Goal: Ask a question

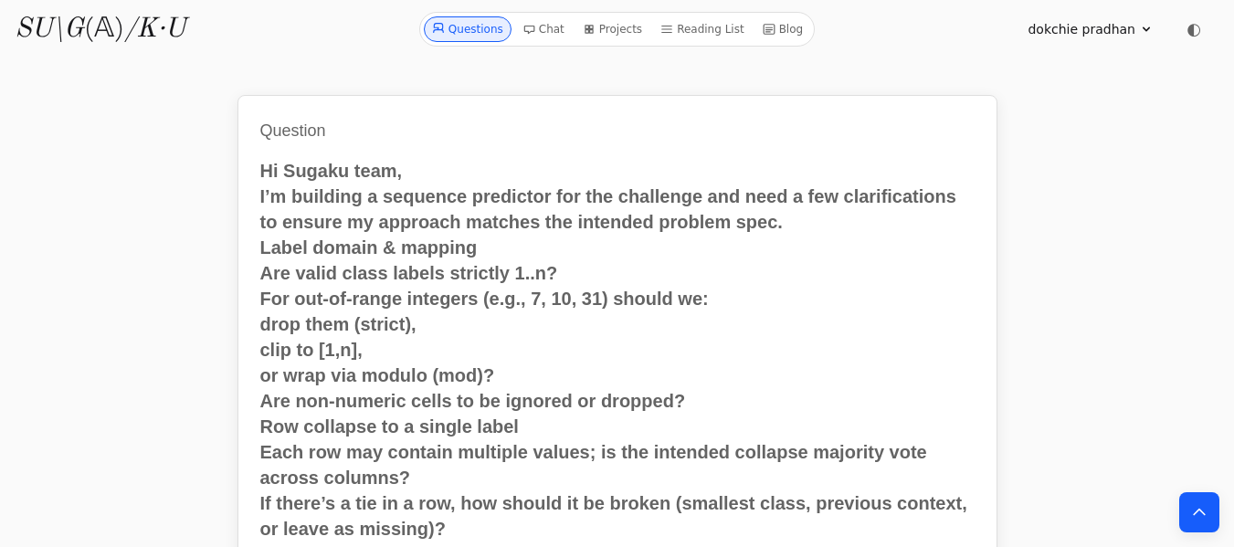
scroll to position [1607, 0]
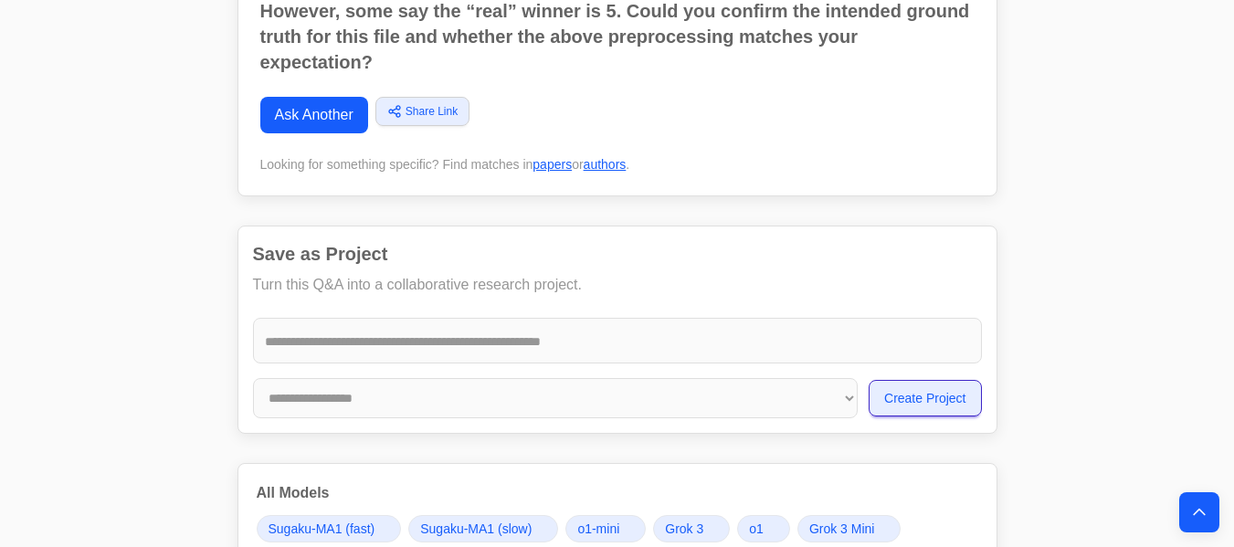
scroll to position [986, 0]
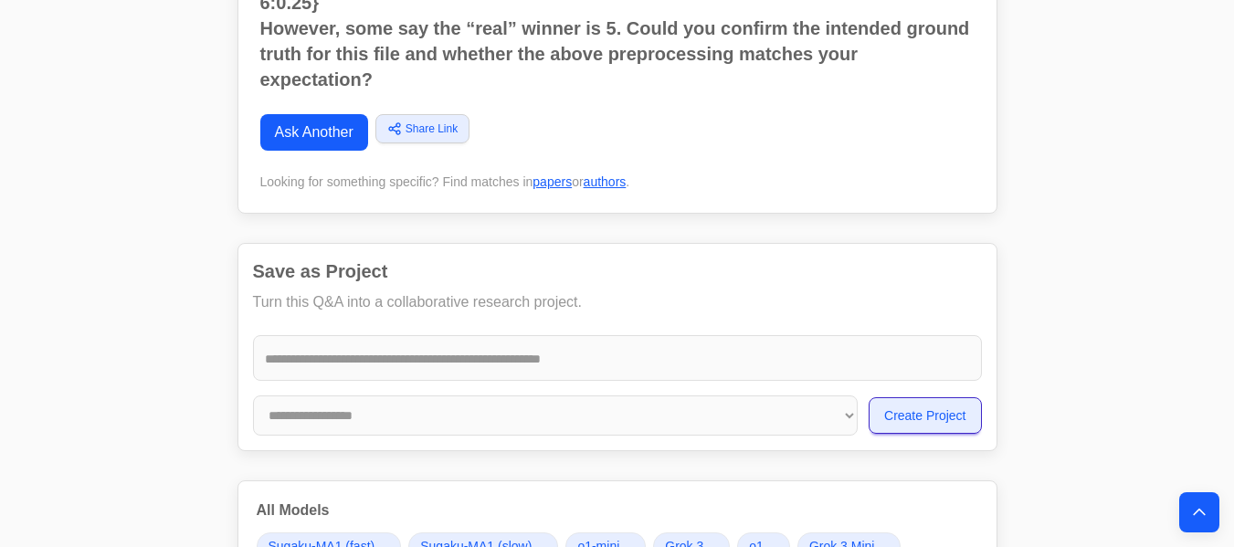
click at [316, 128] on link "Ask Another" at bounding box center [314, 132] width 108 height 37
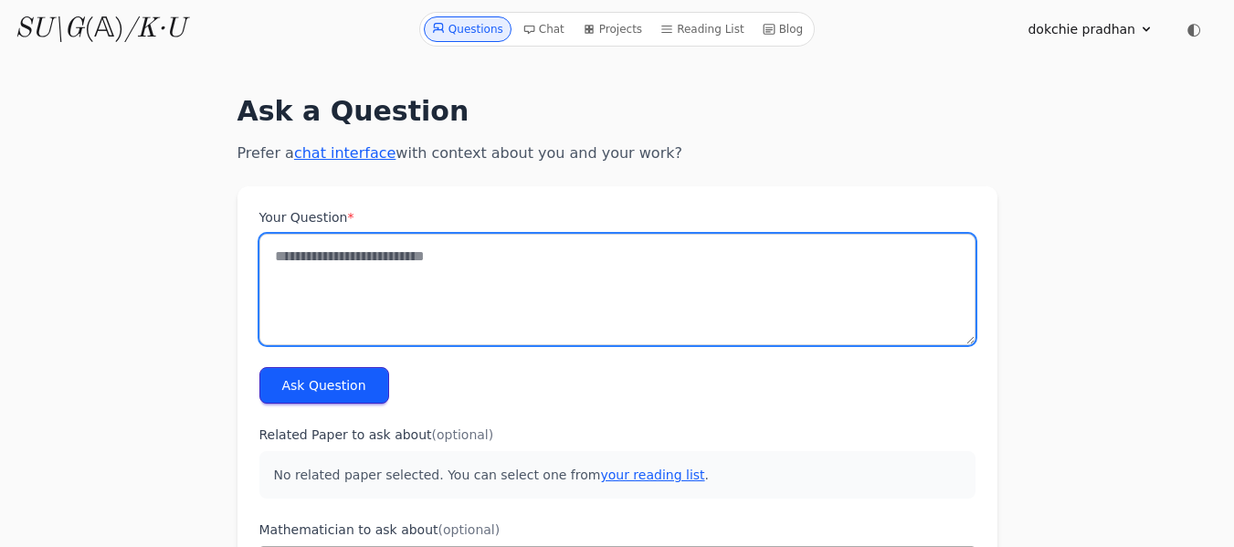
click at [307, 254] on textarea "Your Question *" at bounding box center [617, 289] width 716 height 111
paste textarea "**********"
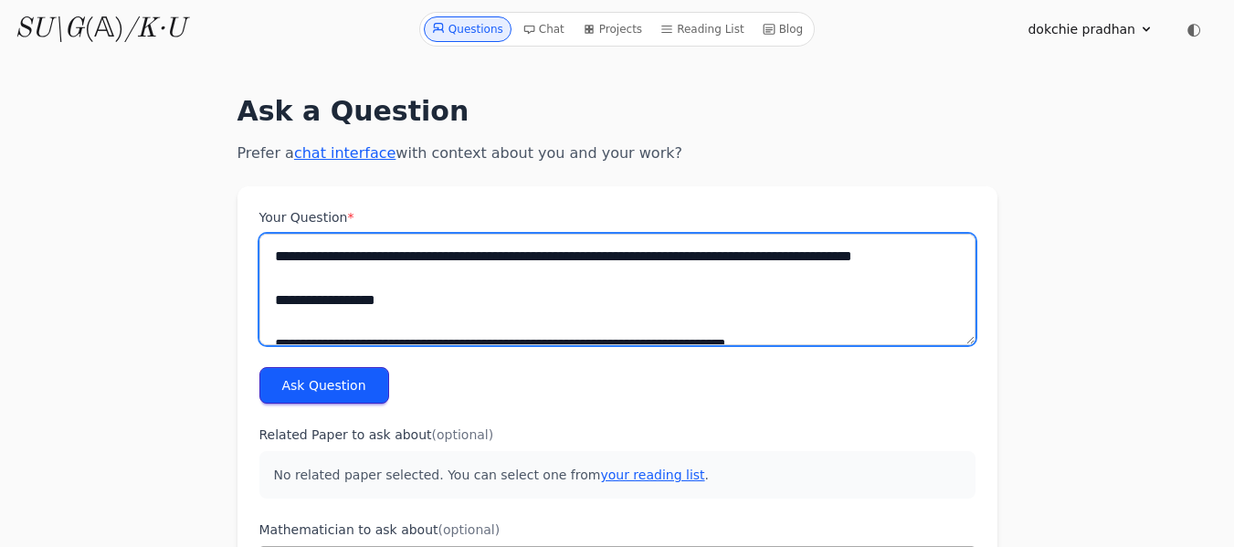
scroll to position [2201, 0]
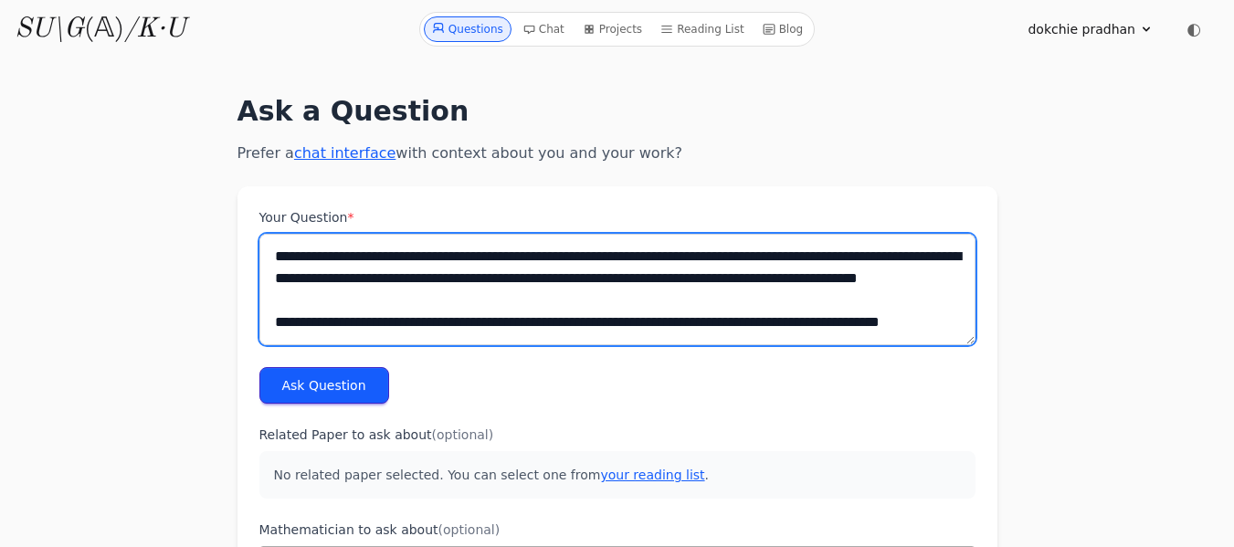
type textarea "**********"
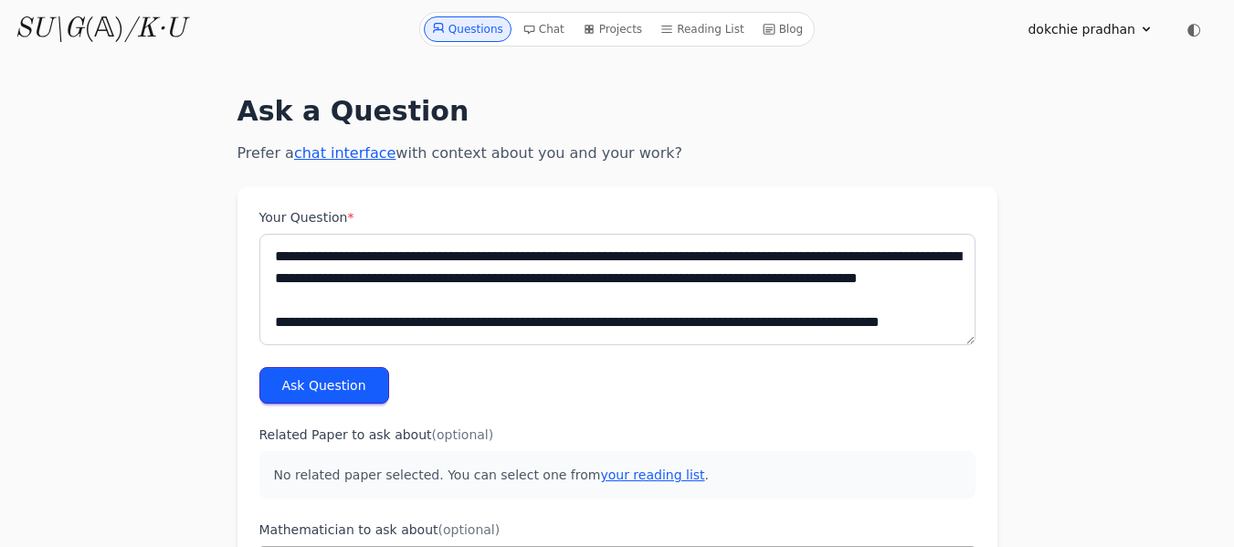
click at [325, 387] on button "Ask Question" at bounding box center [324, 385] width 130 height 37
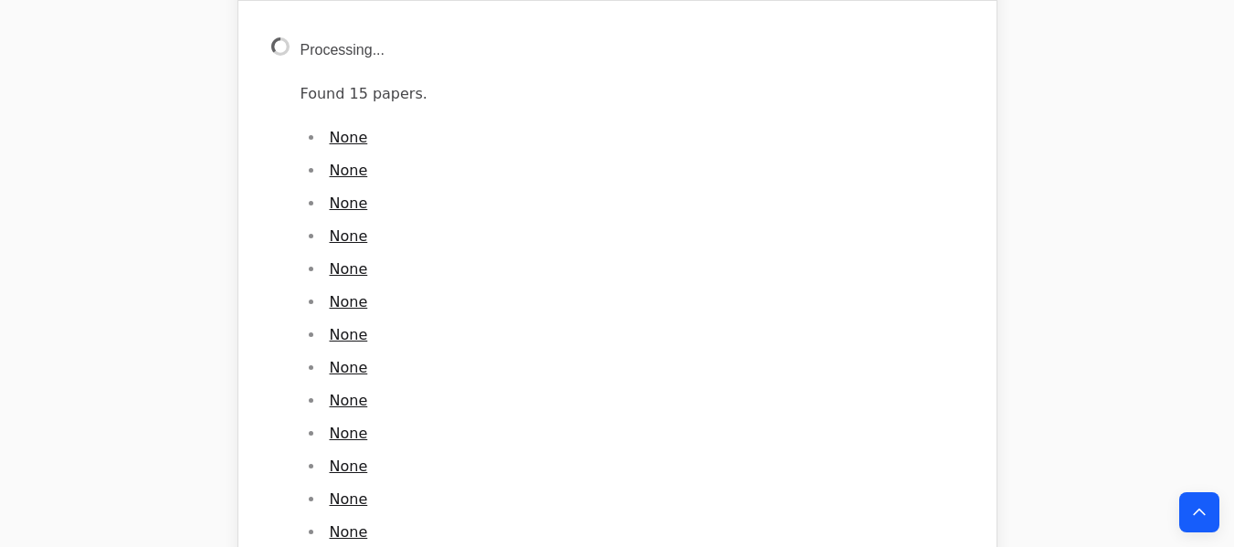
scroll to position [2701, 0]
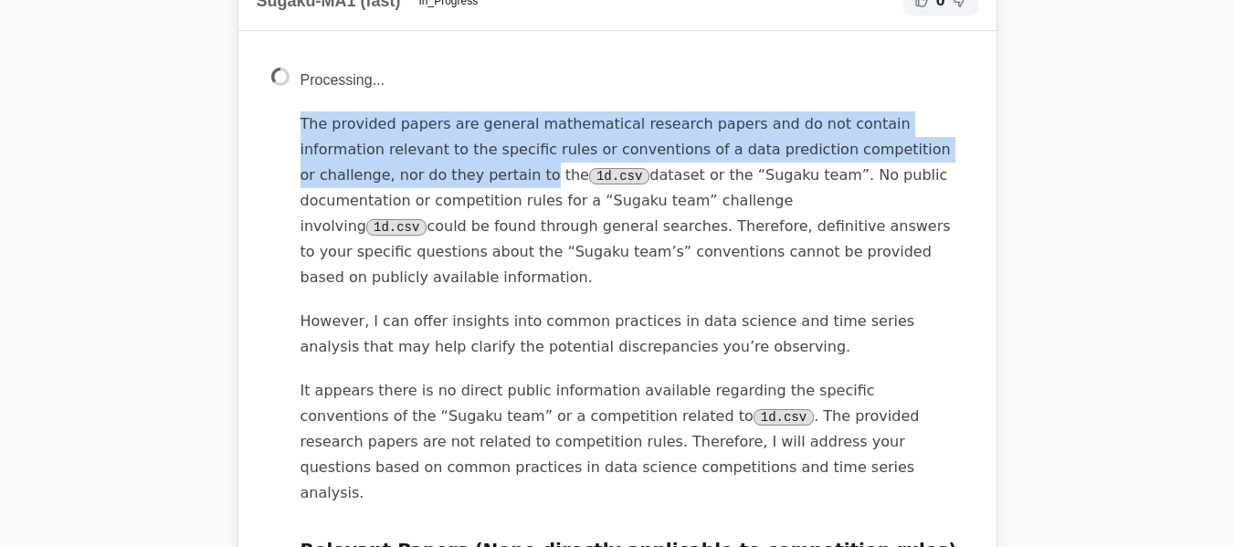
click at [364, 180] on p "The provided papers are general mathematical research papers and do not contain…" at bounding box center [631, 200] width 663 height 179
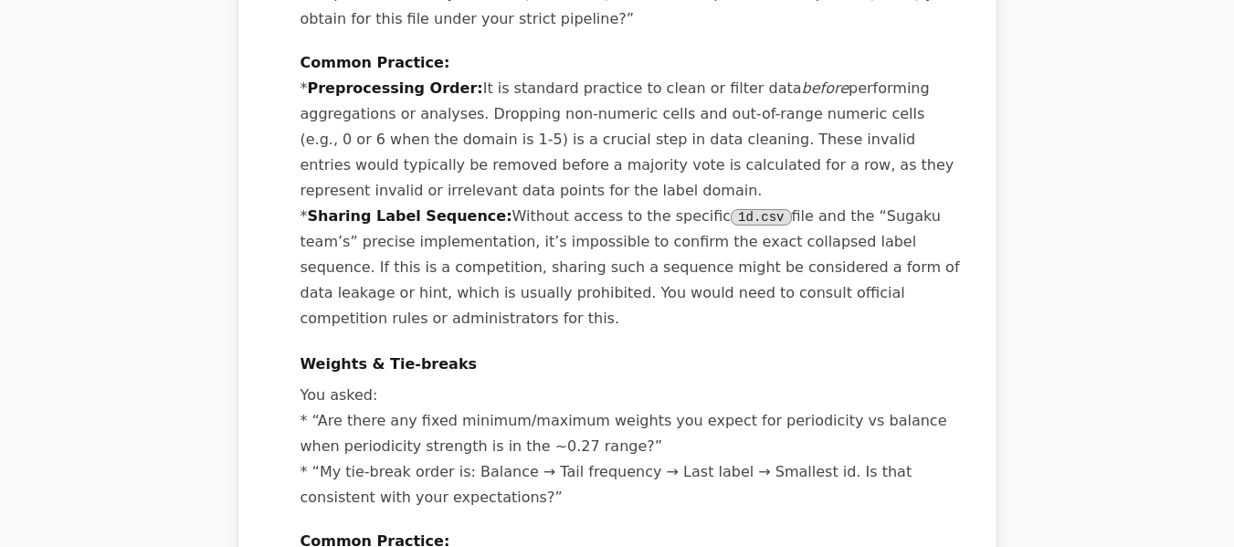
scroll to position [4796, 0]
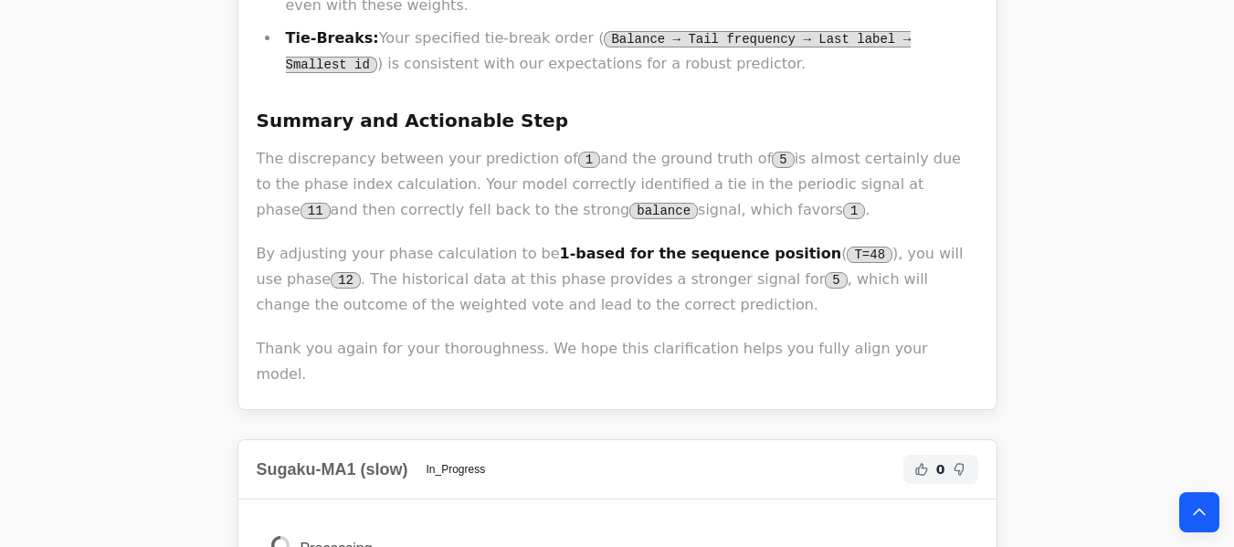
scroll to position [4029, 0]
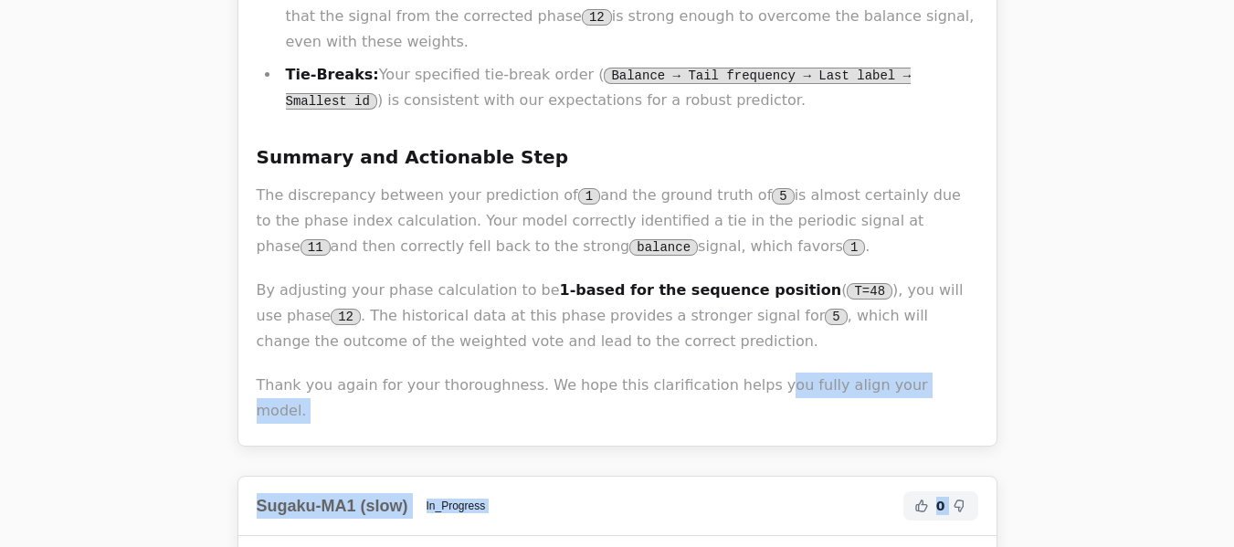
click at [927, 373] on p "Thank you again for your thoroughness. We hope this clarification helps you ful…" at bounding box center [617, 398] width 721 height 51
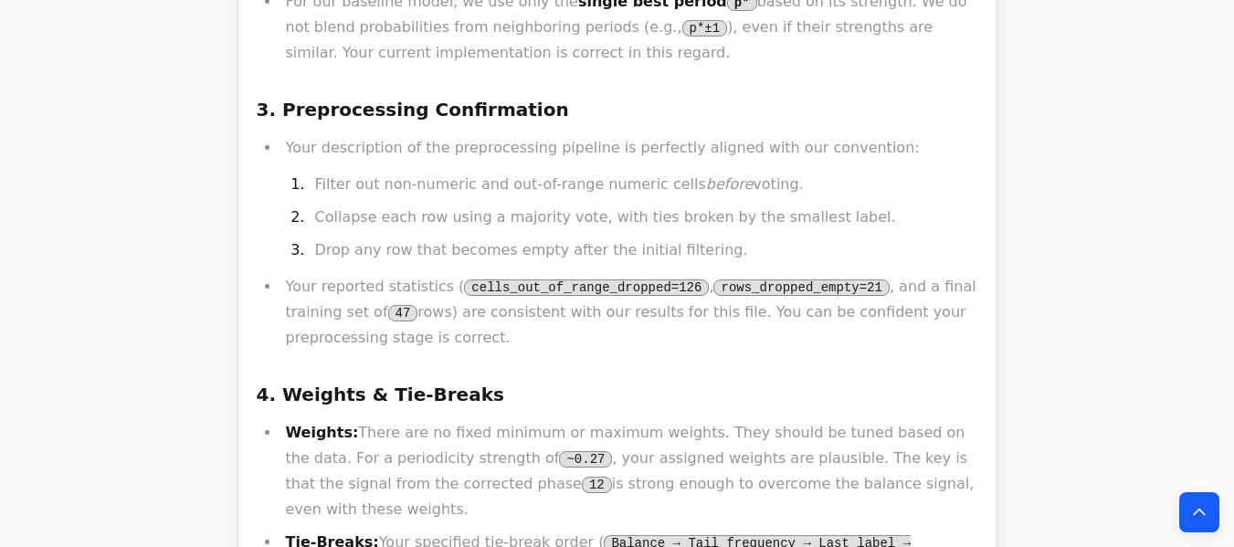
scroll to position [3991, 0]
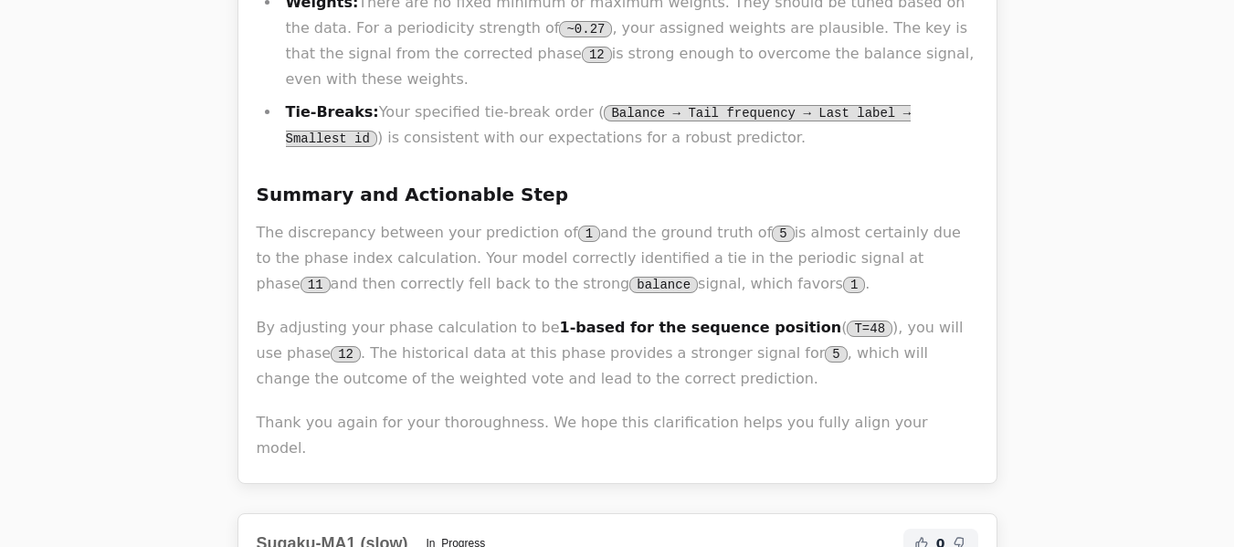
click at [902, 410] on p "Thank you again for your thoroughness. We hope this clarification helps you ful…" at bounding box center [617, 435] width 721 height 51
drag, startPoint x: 868, startPoint y: 346, endPoint x: 939, endPoint y: 357, distance: 71.2
click at [939, 410] on p "Thank you again for your thoroughness. We hope this clarification helps you ful…" at bounding box center [617, 435] width 721 height 51
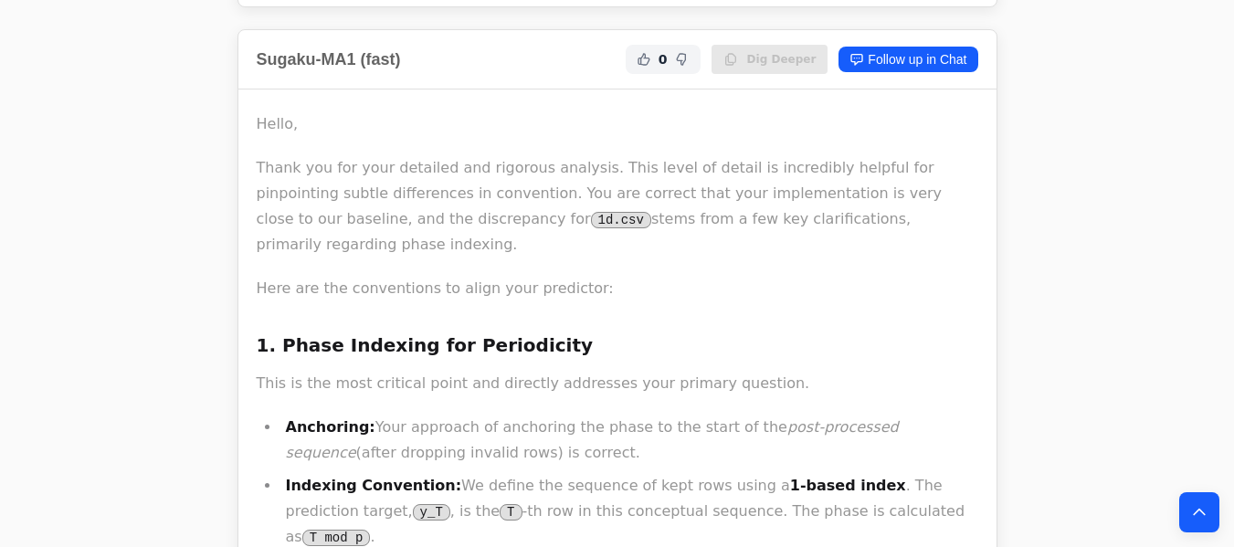
scroll to position [2640, 0]
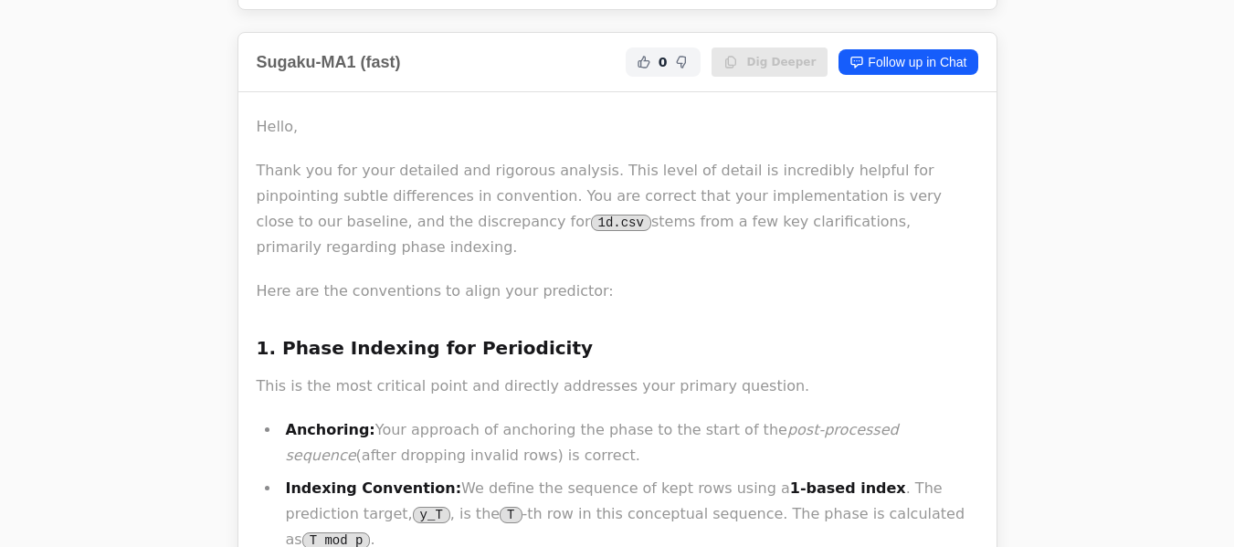
drag, startPoint x: 253, startPoint y: 168, endPoint x: 272, endPoint y: 183, distance: 24.1
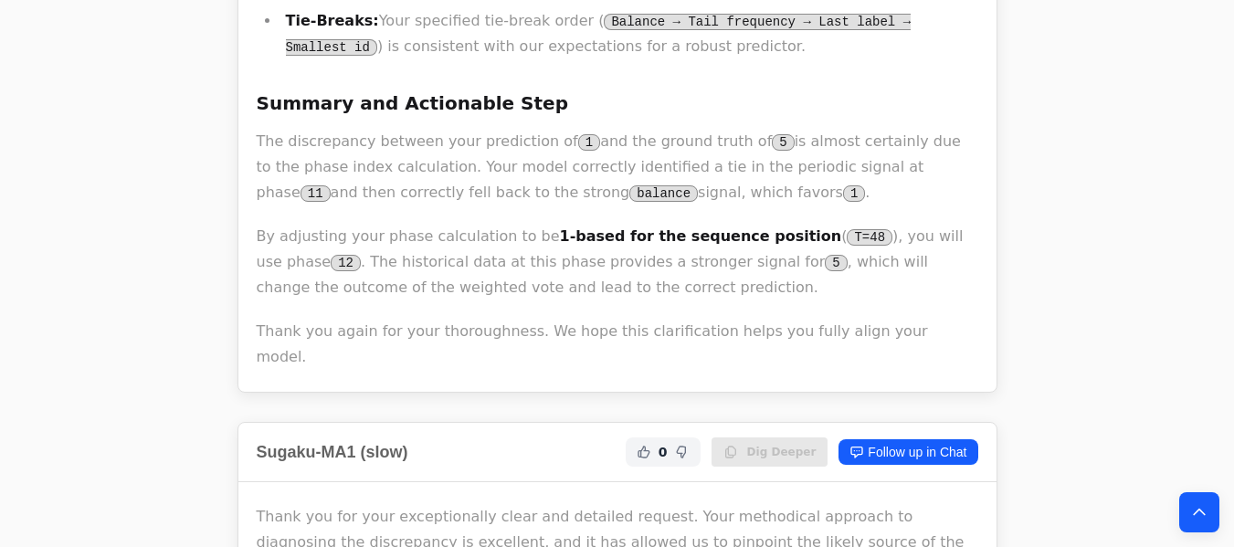
scroll to position [4349, 0]
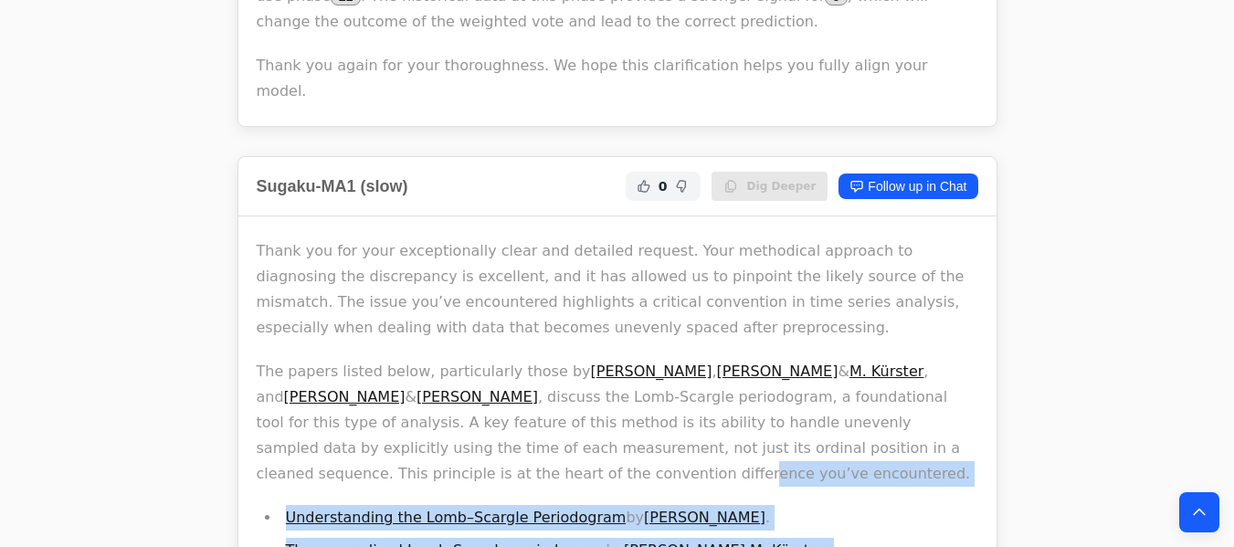
drag, startPoint x: 258, startPoint y: 171, endPoint x: 289, endPoint y: 385, distance: 217.0
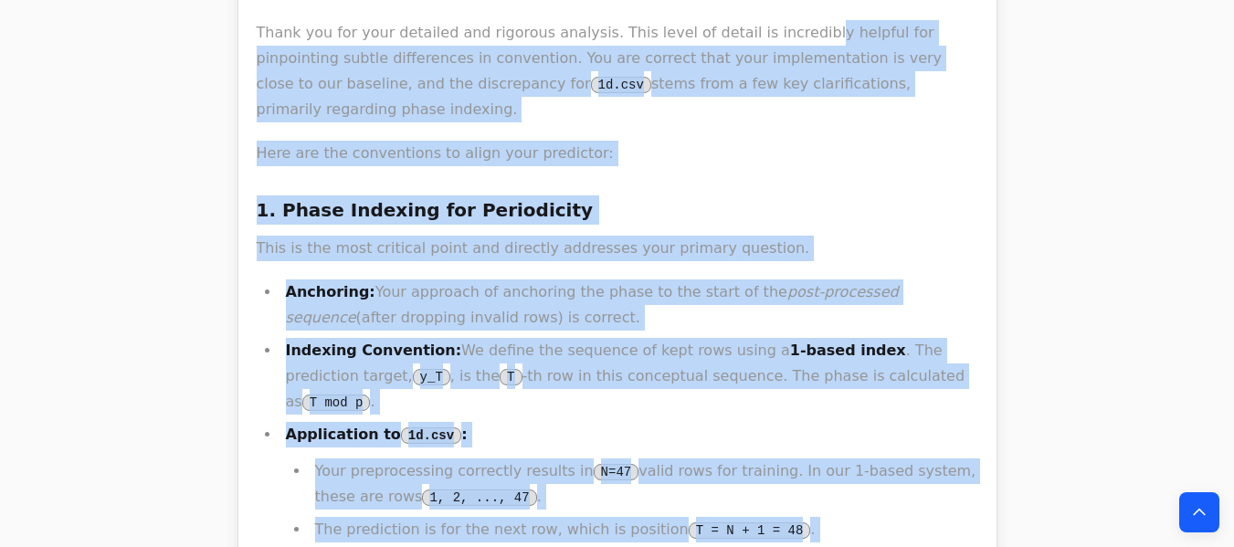
scroll to position [2767, 0]
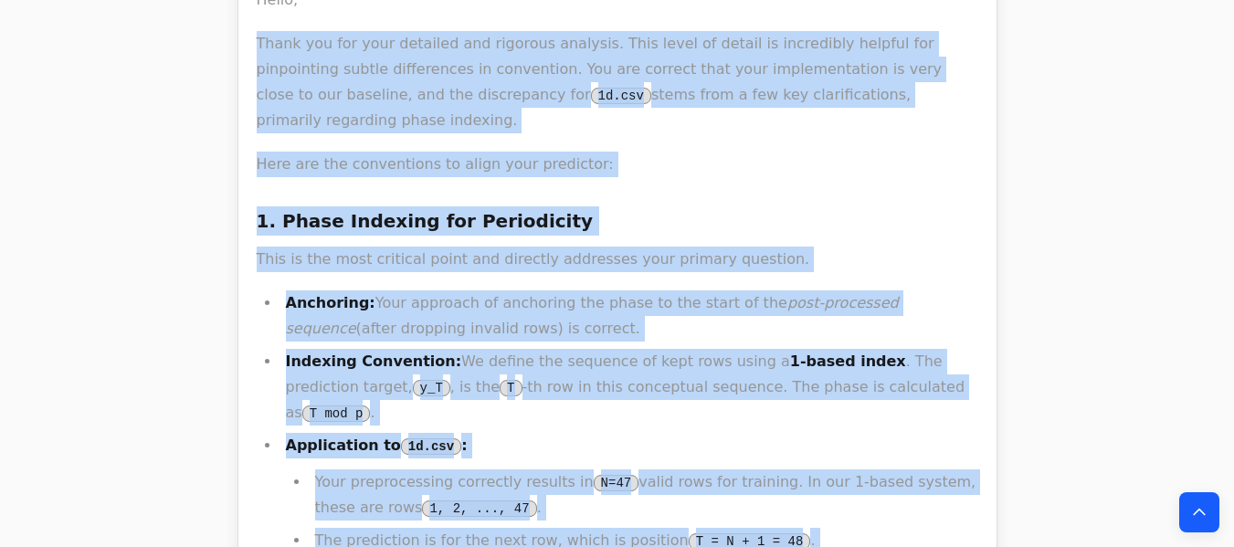
drag, startPoint x: 895, startPoint y: 291, endPoint x: 256, endPoint y: 49, distance: 683.5
copy div "Thank you for your detailed and rigorous analysis. This level of detail is incr…"
